Goal: Transaction & Acquisition: Subscribe to service/newsletter

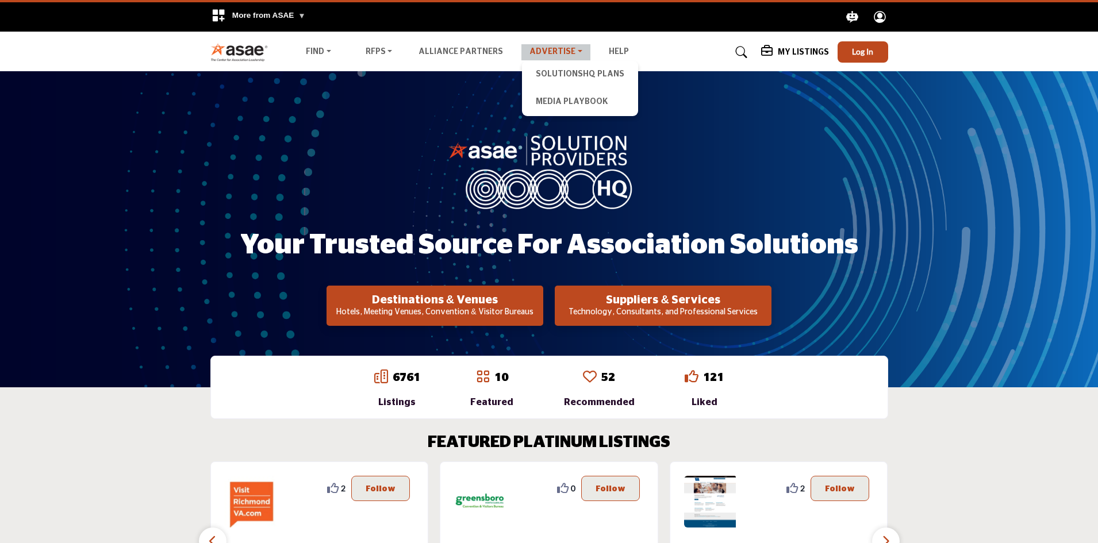
click at [558, 47] on link "Advertise" at bounding box center [555, 52] width 69 height 16
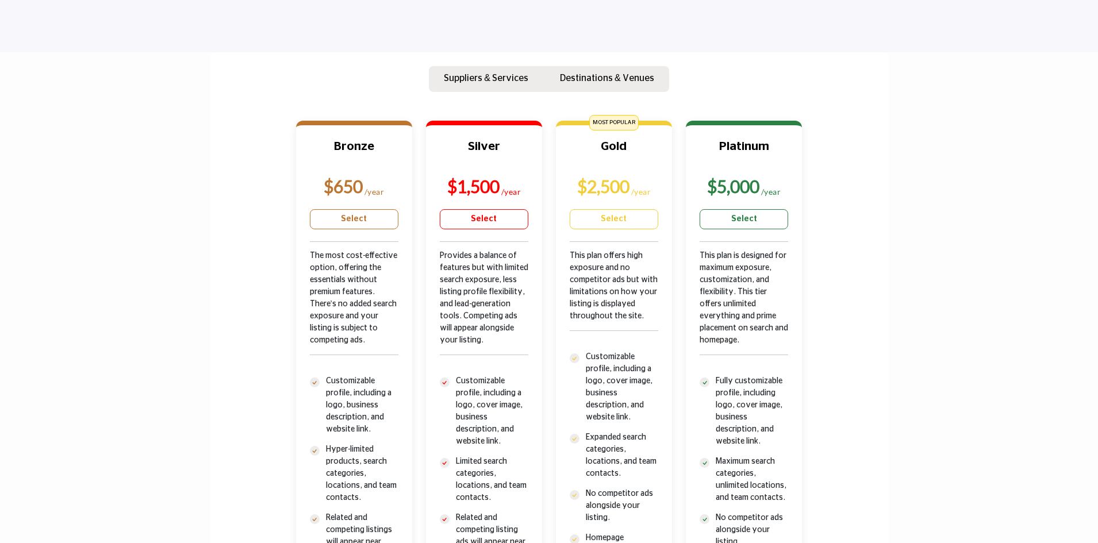
scroll to position [345, 0]
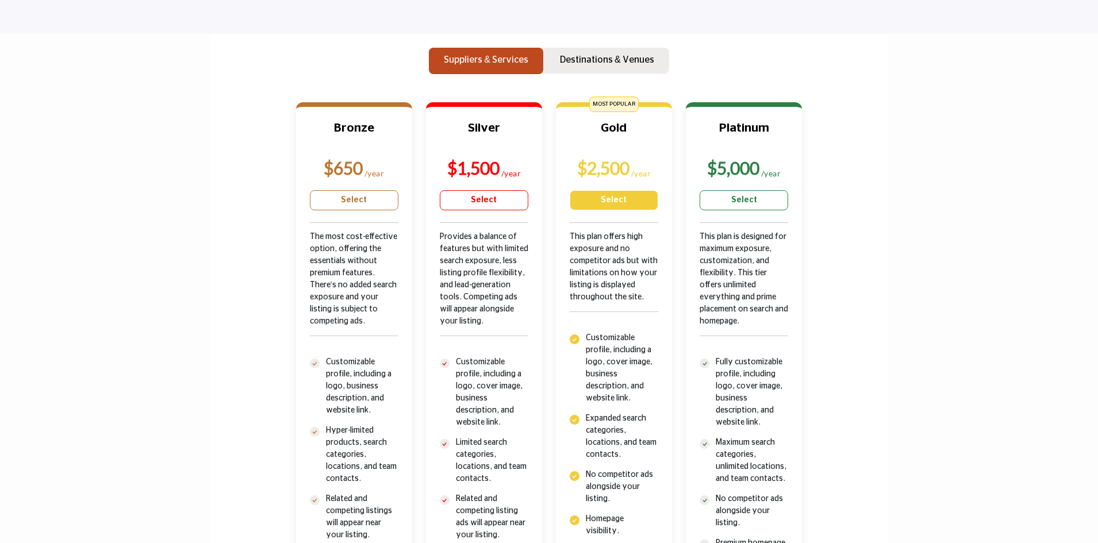
click at [614, 202] on link "Select" at bounding box center [614, 200] width 89 height 20
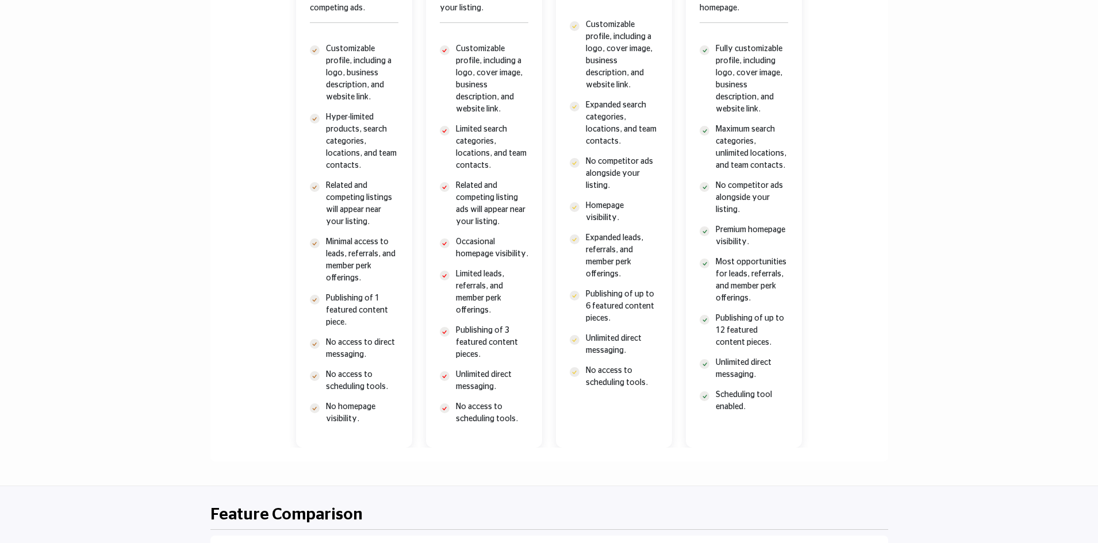
scroll to position [655, 0]
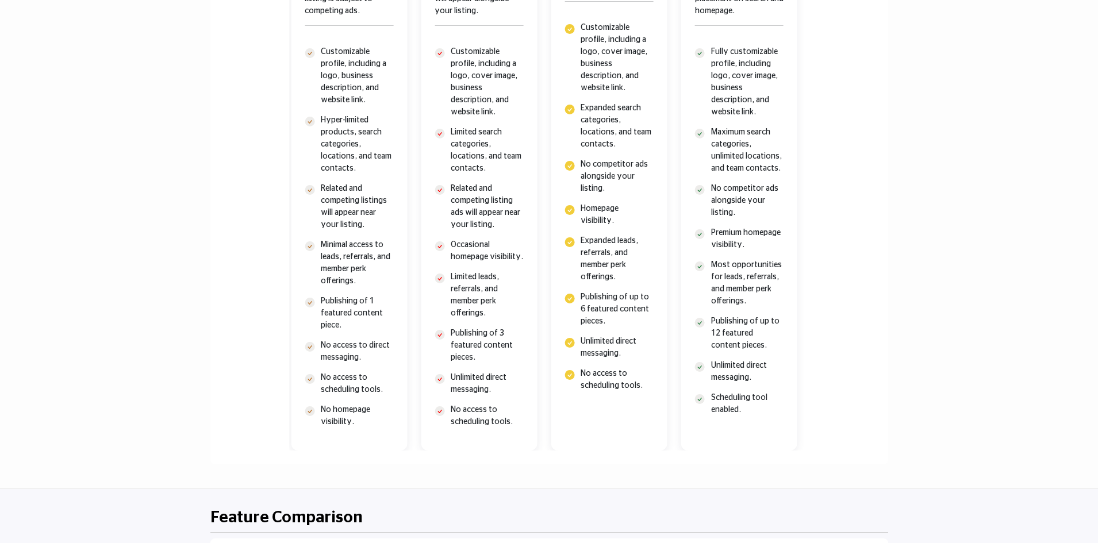
drag, startPoint x: 645, startPoint y: 389, endPoint x: 629, endPoint y: 331, distance: 60.2
click at [621, 315] on ul "Customizable profile, including a logo, cover image, business description, and …" at bounding box center [609, 207] width 89 height 370
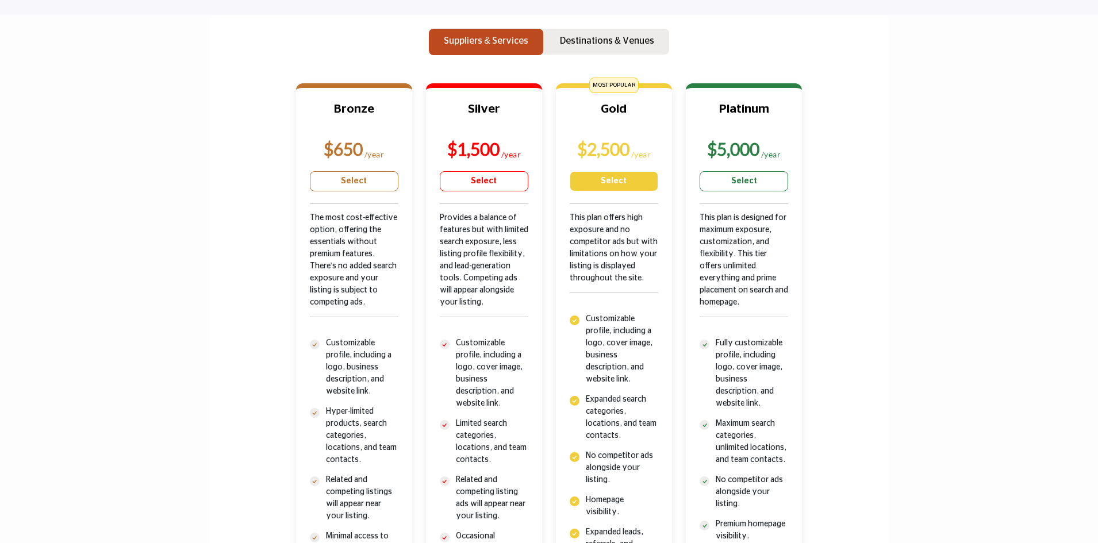
scroll to position [368, 0]
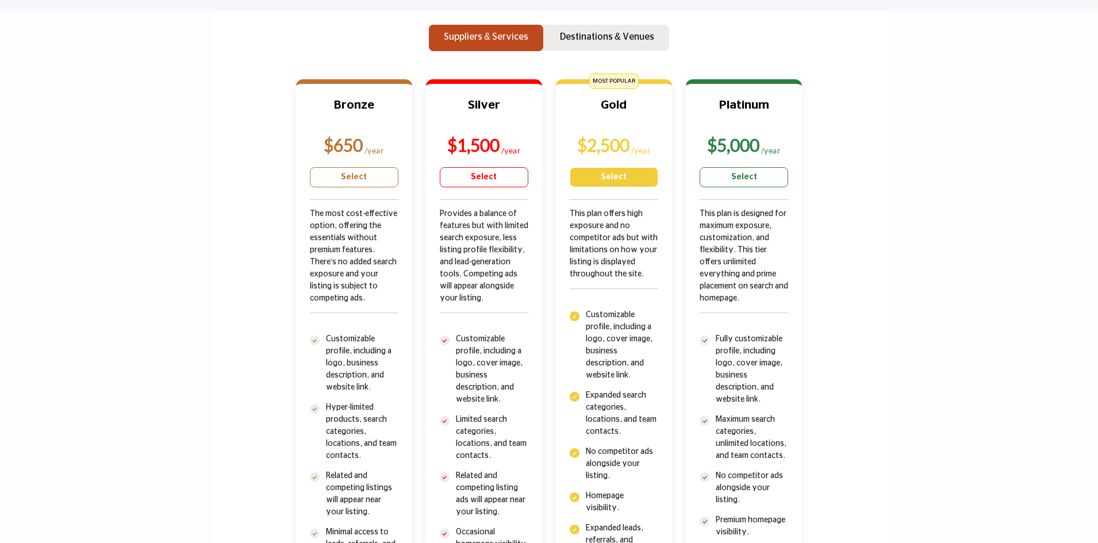
drag, startPoint x: 589, startPoint y: 304, endPoint x: 594, endPoint y: 373, distance: 69.2
click at [594, 373] on div "Gold $2,500 /year Select" at bounding box center [614, 408] width 116 height 659
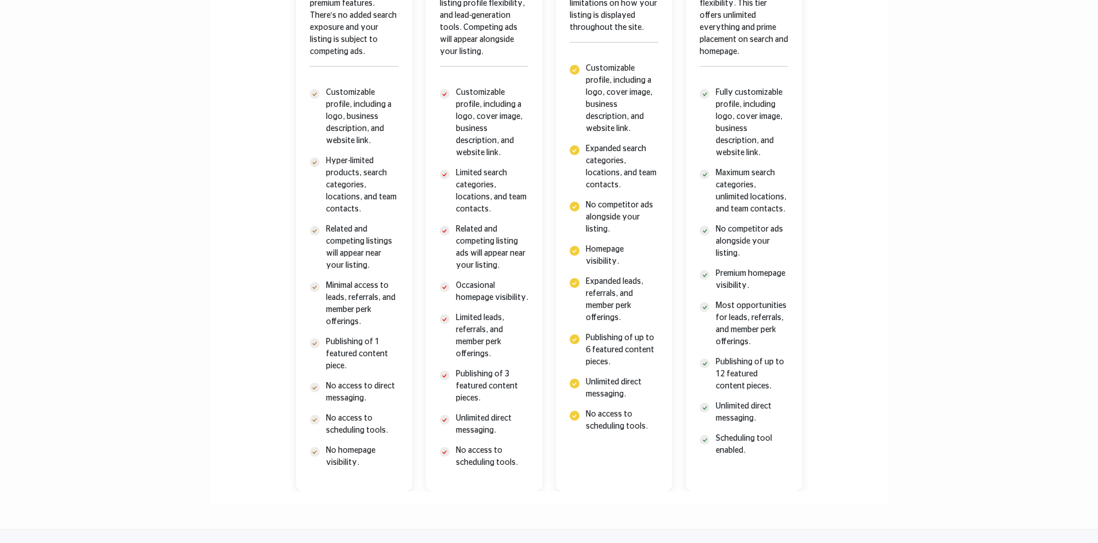
scroll to position [713, 0]
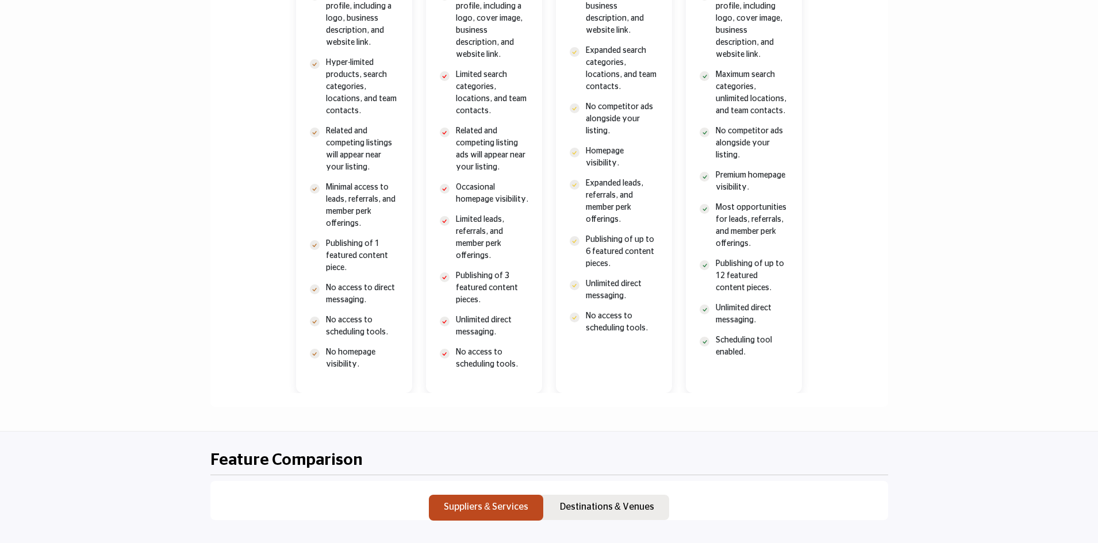
drag, startPoint x: 1034, startPoint y: 369, endPoint x: 1016, endPoint y: 370, distance: 17.8
click at [1031, 370] on section "Suppliers & Services Destinations & Venues Bronze $650 Gold" at bounding box center [549, 48] width 1098 height 765
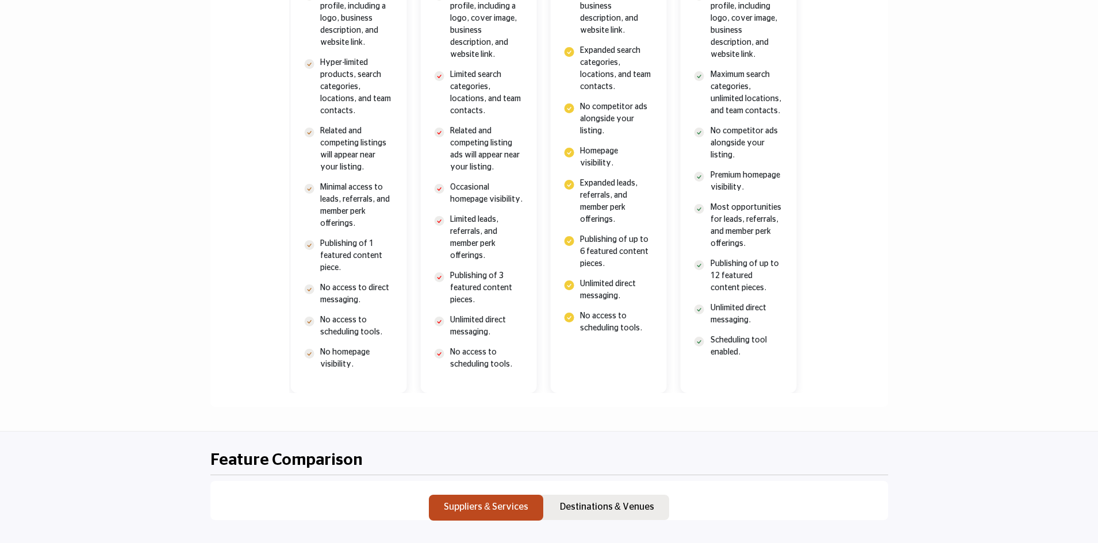
drag, startPoint x: 654, startPoint y: 348, endPoint x: 628, endPoint y: 277, distance: 76.4
click at [627, 277] on div "Gold $2,500 /year Select" at bounding box center [608, 63] width 116 height 659
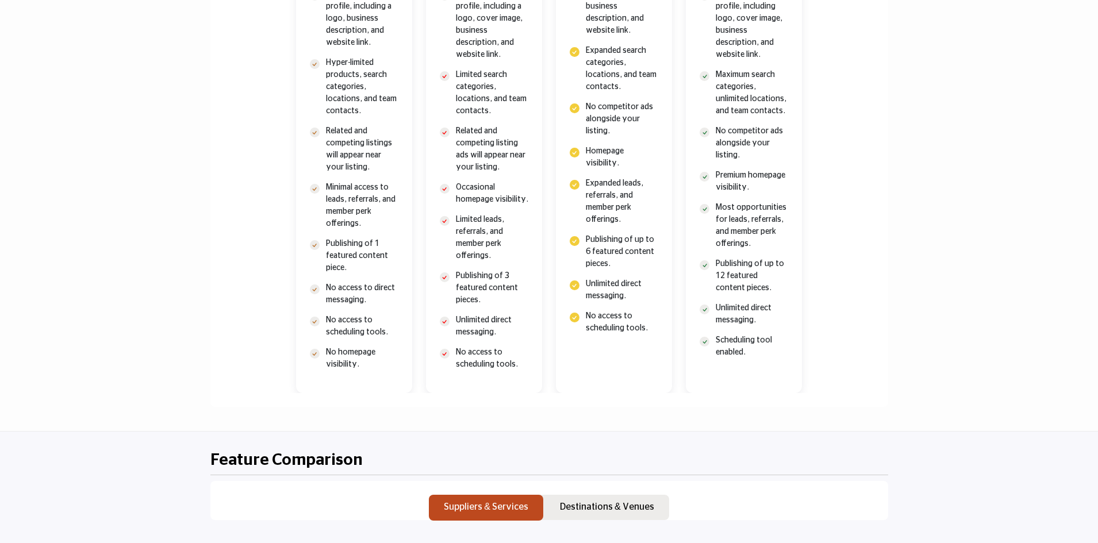
drag, startPoint x: 628, startPoint y: 277, endPoint x: 604, endPoint y: 363, distance: 90.1
click at [604, 363] on div "Gold $2,500 /year Select" at bounding box center [614, 63] width 116 height 659
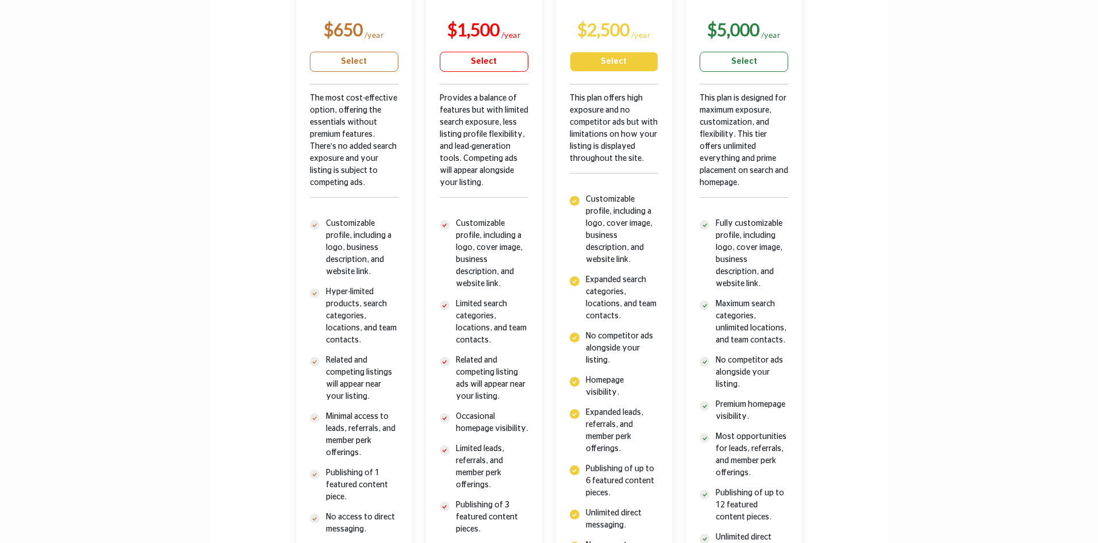
scroll to position [483, 0]
drag, startPoint x: 585, startPoint y: 194, endPoint x: 605, endPoint y: 271, distance: 79.8
click at [605, 271] on ul "Customizable profile, including a logo, cover image, business description, and …" at bounding box center [614, 379] width 89 height 370
click at [1059, 267] on section "Suppliers & Services Destinations & Venues Bronze $650 Gold" at bounding box center [549, 278] width 1098 height 765
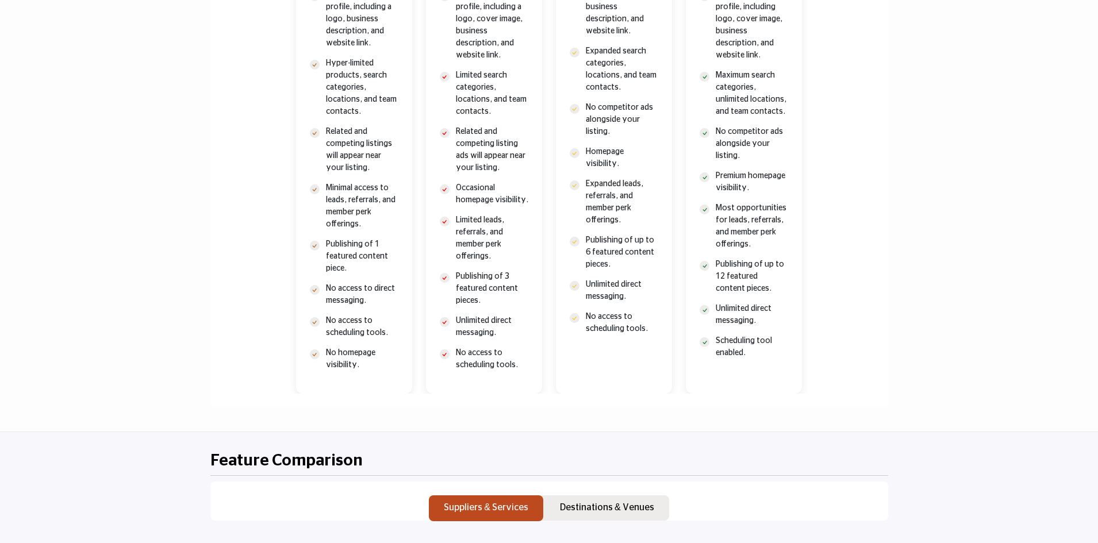
scroll to position [713, 0]
drag, startPoint x: 824, startPoint y: 366, endPoint x: 518, endPoint y: 126, distance: 388.7
click at [516, 127] on div "Bronze $650 /year No homepage visibility." at bounding box center [549, 50] width 650 height 688
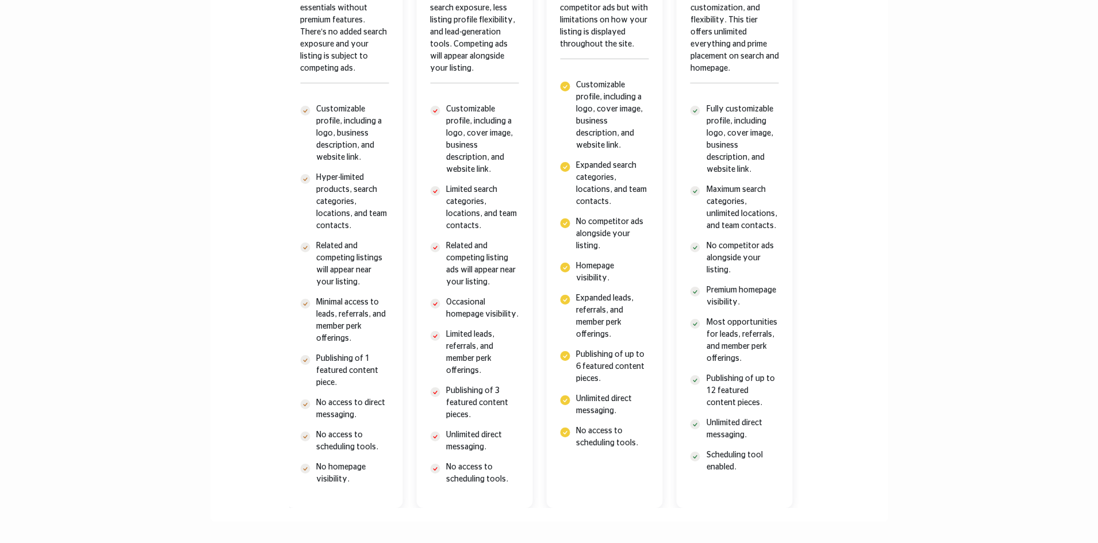
drag, startPoint x: 654, startPoint y: 445, endPoint x: 608, endPoint y: 326, distance: 127.4
click at [608, 345] on ul "Customizable profile, including a logo, cover image, business description, and …" at bounding box center [604, 264] width 89 height 370
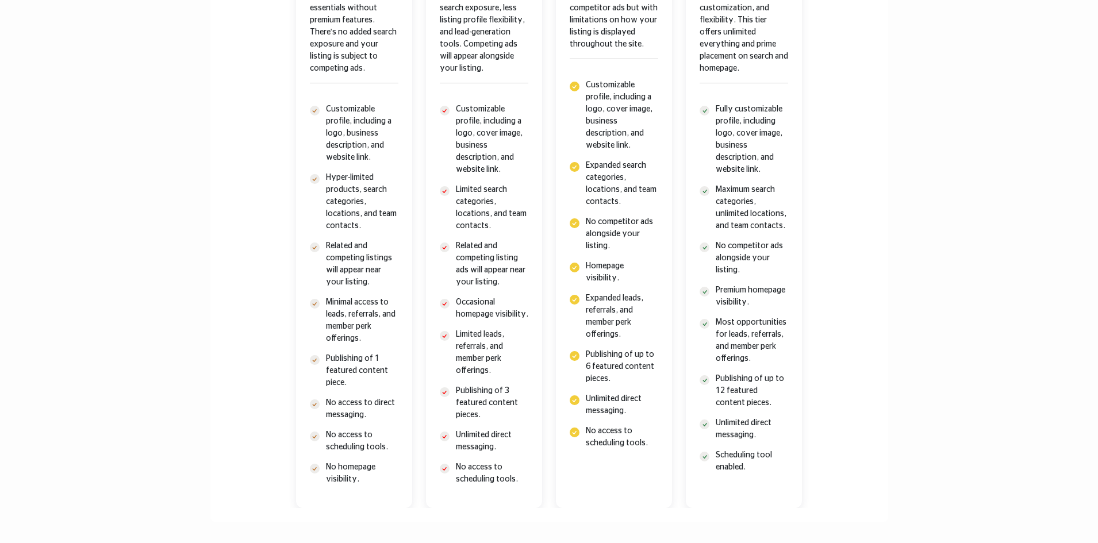
drag, startPoint x: 589, startPoint y: 80, endPoint x: 627, endPoint y: 387, distance: 309.4
click at [617, 381] on ul "Customizable profile, including a logo, cover image, business description, and …" at bounding box center [614, 264] width 89 height 370
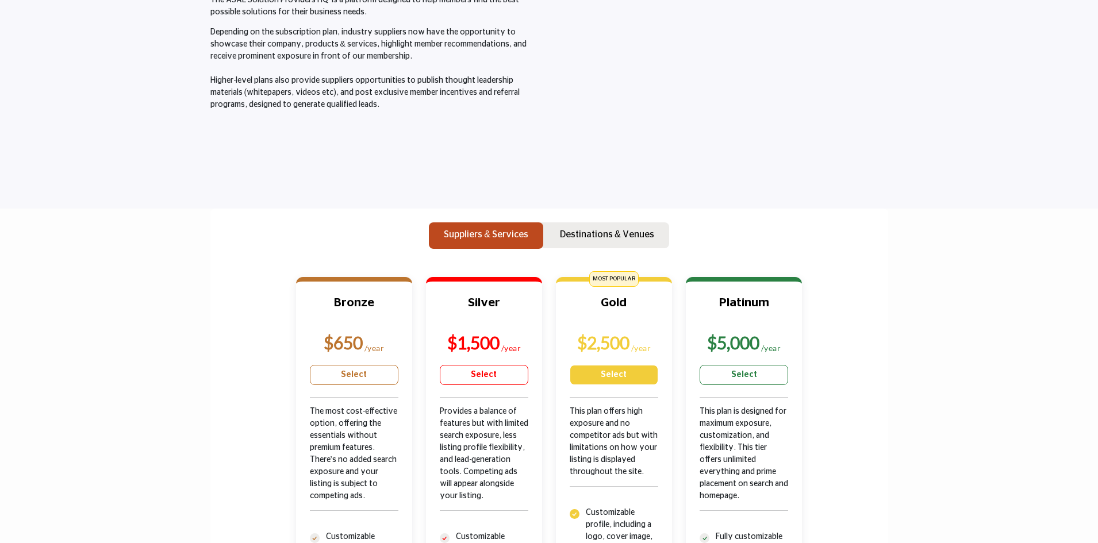
scroll to position [138, 0]
